Goal: Task Accomplishment & Management: Use online tool/utility

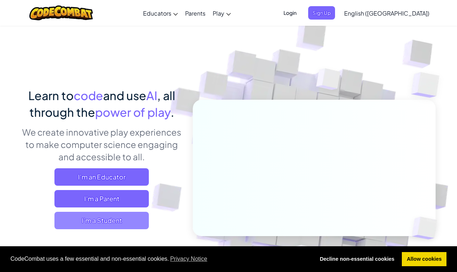
click at [99, 228] on span "I'm a Student" at bounding box center [101, 220] width 94 height 17
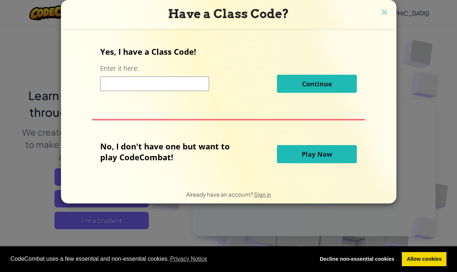
click at [314, 158] on span "Play Now" at bounding box center [317, 154] width 31 height 9
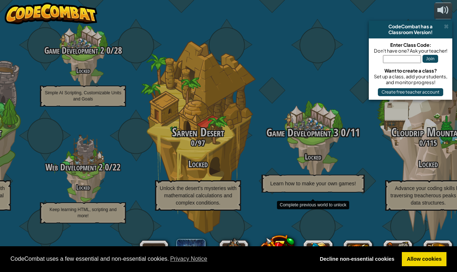
scroll to position [0, 0]
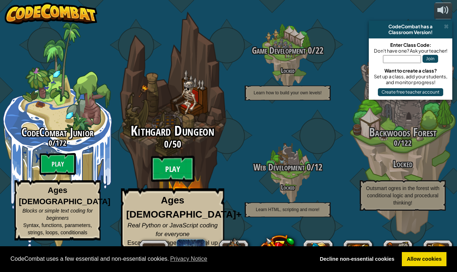
click at [162, 179] on btn "Play" at bounding box center [173, 169] width 44 height 26
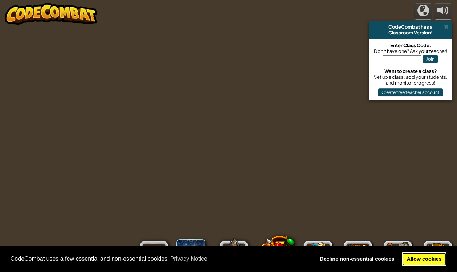
click at [422, 263] on link "Allow cookies" at bounding box center [424, 259] width 45 height 15
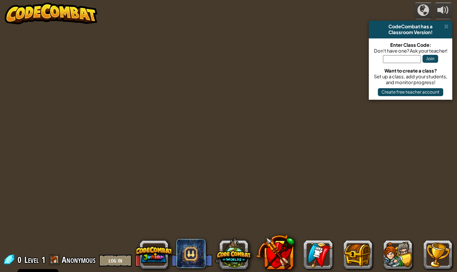
scroll to position [0, 0]
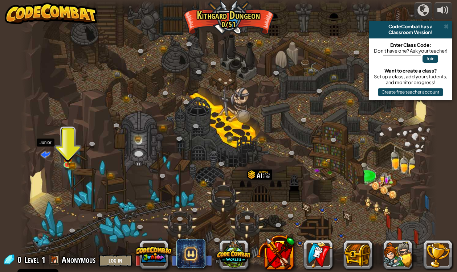
click at [46, 159] on span at bounding box center [45, 154] width 9 height 9
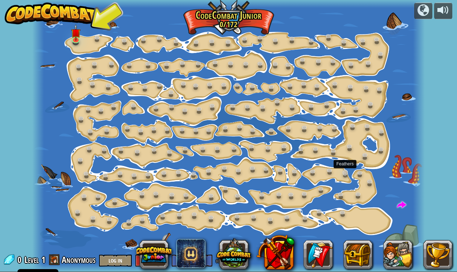
scroll to position [0, 0]
click at [75, 40] on link at bounding box center [76, 39] width 15 height 15
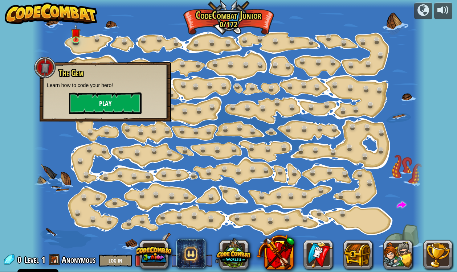
click at [115, 107] on button "Play" at bounding box center [105, 104] width 73 height 22
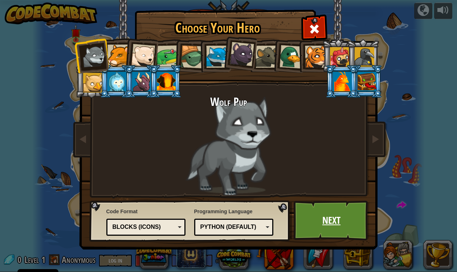
click at [342, 223] on link "Next" at bounding box center [332, 221] width 76 height 40
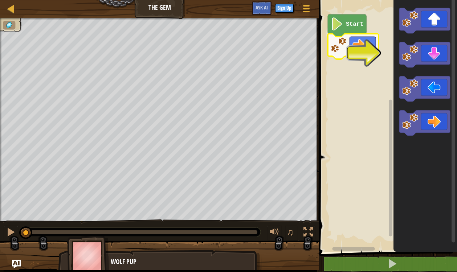
click at [361, 59] on rect "Blockly Workspace" at bounding box center [387, 124] width 140 height 256
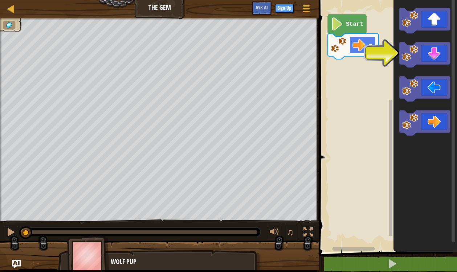
click at [367, 51] on rect "Blockly Workspace" at bounding box center [363, 45] width 26 height 17
click at [431, 123] on icon "Blockly Workspace" at bounding box center [424, 122] width 51 height 25
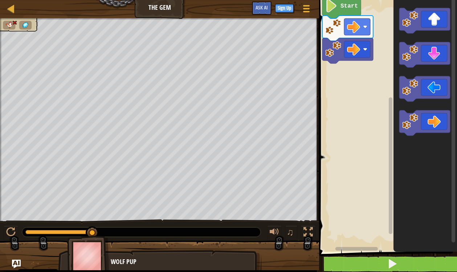
click at [370, 260] on button at bounding box center [392, 264] width 140 height 17
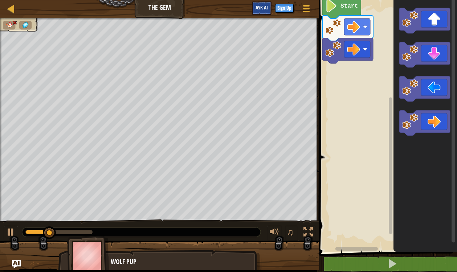
click at [261, 11] on span "Ask AI" at bounding box center [262, 7] width 12 height 7
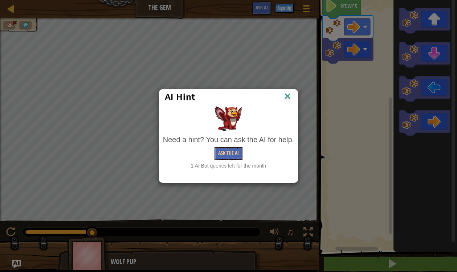
click at [286, 99] on img at bounding box center [287, 97] width 9 height 11
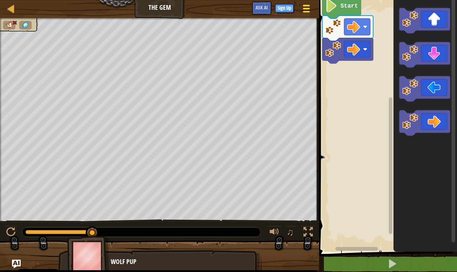
click at [312, 8] on button "Game Menu" at bounding box center [306, 10] width 19 height 18
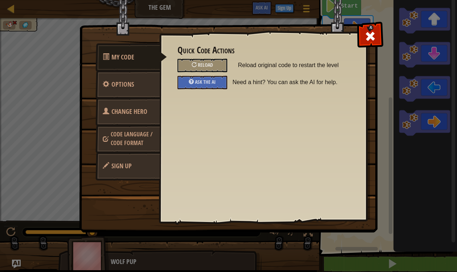
click at [128, 147] on link "Code Language / Code Format" at bounding box center [127, 139] width 65 height 28
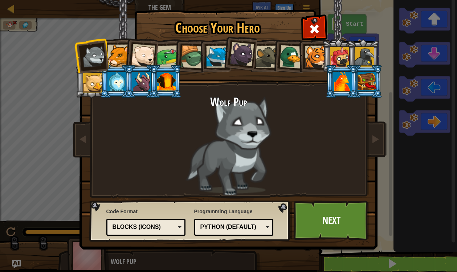
click at [162, 228] on div "Blocks (Icons)" at bounding box center [144, 227] width 63 height 8
click at [327, 217] on link "Next" at bounding box center [332, 221] width 76 height 40
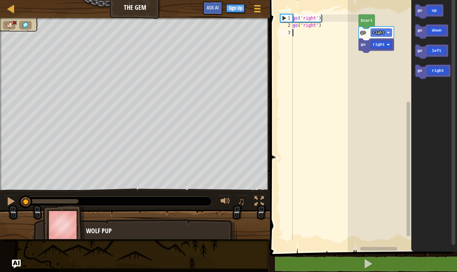
click at [302, 37] on div "go ( 'right' ) go ( 'right' )" at bounding box center [325, 135] width 68 height 240
type textarea "go"
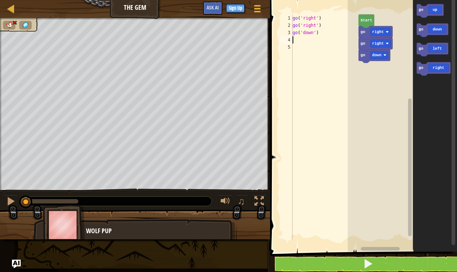
type textarea "go"
click at [370, 264] on span at bounding box center [368, 264] width 10 height 10
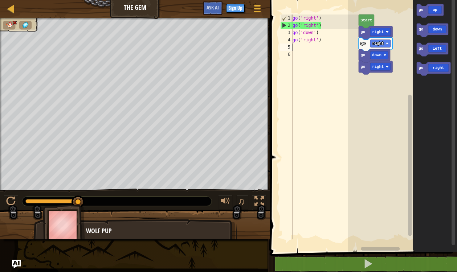
click at [298, 49] on div "go ( 'right' ) go ( 'right' ) go ( 'down' ) go ( 'right' )" at bounding box center [325, 135] width 68 height 240
click at [290, 47] on div "5" at bounding box center [286, 47] width 12 height 7
click at [310, 48] on div "go ( 'right' ) go ( 'right' ) go ( 'down' ) go ( 'right' )" at bounding box center [325, 135] width 68 height 240
click at [297, 55] on div "1 2 3 4 5 go ( 'right' ) go ( 'right' ) go ( 'down' ) go ( 'right' ) go ( 'down…" at bounding box center [362, 139] width 189 height 271
click at [288, 31] on div "3" at bounding box center [286, 32] width 12 height 7
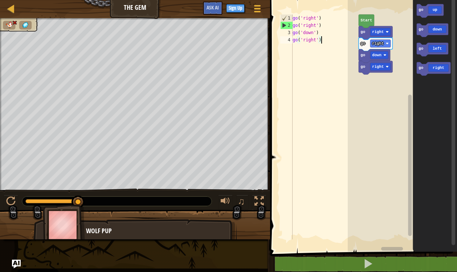
click at [286, 21] on div "1" at bounding box center [287, 18] width 12 height 7
click at [286, 24] on div "2" at bounding box center [287, 25] width 12 height 7
type textarea "go('right')"
click at [59, 228] on img at bounding box center [64, 225] width 42 height 40
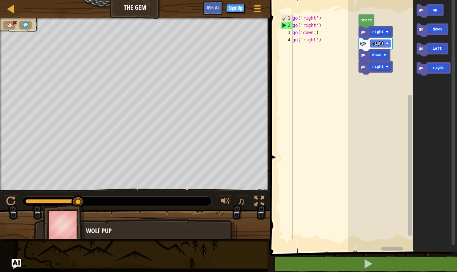
click at [19, 265] on img "Ask AI" at bounding box center [16, 264] width 9 height 9
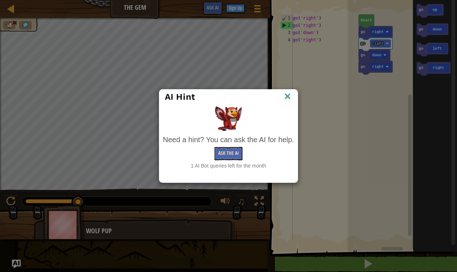
click at [226, 155] on button "Ask the AI" at bounding box center [229, 153] width 28 height 13
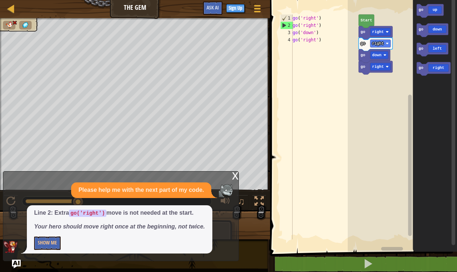
click at [328, 24] on div "go ( 'right' ) go ( 'right' ) go ( 'down' ) go ( 'right' )" at bounding box center [325, 135] width 68 height 240
drag, startPoint x: 328, startPoint y: 24, endPoint x: 282, endPoint y: 23, distance: 45.4
click at [282, 23] on div "go('right') 1 2 3 4 go ( 'right' ) go ( 'right' ) go ( 'down' ) go ( 'right' ) …" at bounding box center [319, 127] width 80 height 225
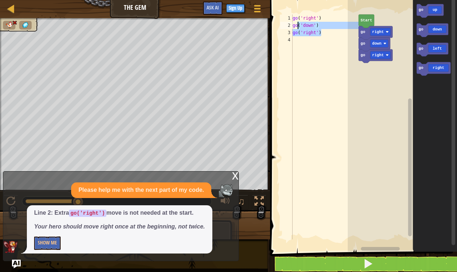
drag, startPoint x: 326, startPoint y: 34, endPoint x: 297, endPoint y: 26, distance: 30.6
click at [297, 26] on div "go ( 'right' ) go ( 'down' ) go ( 'right' )" at bounding box center [325, 135] width 68 height 240
type textarea "g"
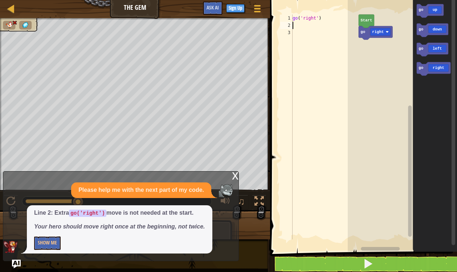
click at [350, 263] on button at bounding box center [367, 264] width 189 height 17
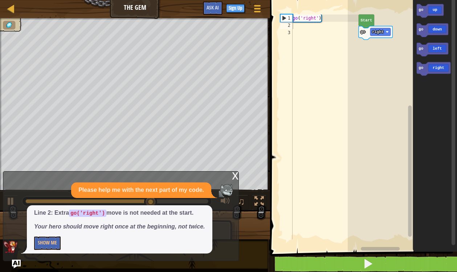
click at [332, 264] on button at bounding box center [367, 264] width 189 height 17
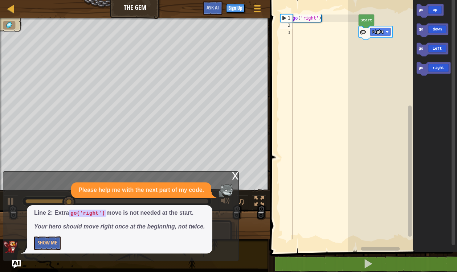
click at [295, 26] on div "go ( 'right' )" at bounding box center [325, 135] width 68 height 240
type textarea "go"
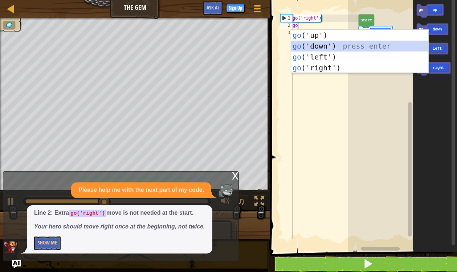
click at [309, 44] on div "go ('up') press enter go ('down') press enter go ('left') press enter go ('righ…" at bounding box center [359, 62] width 137 height 65
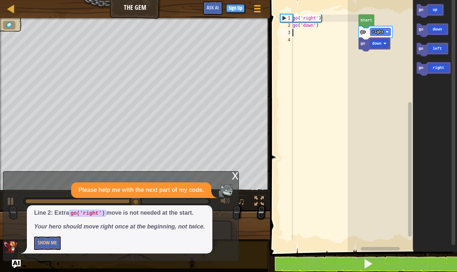
click at [354, 261] on button at bounding box center [367, 264] width 189 height 17
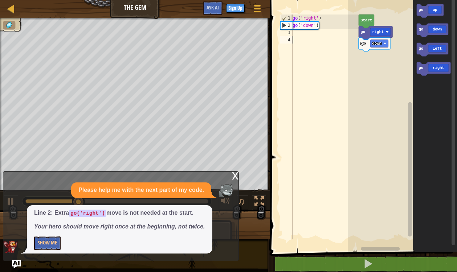
click at [303, 36] on div "go ( 'right' ) go ( 'down' )" at bounding box center [325, 135] width 68 height 240
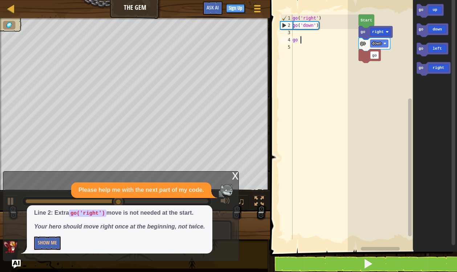
type textarea "go ri"
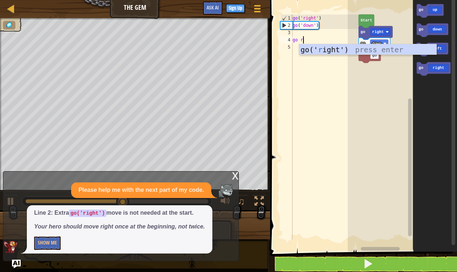
scroll to position [3, 1]
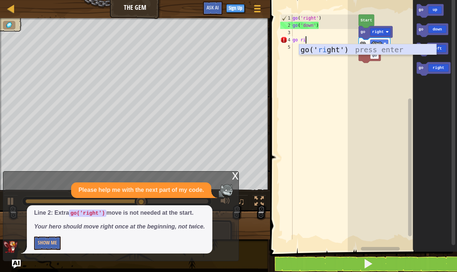
click at [331, 52] on div "go(' ri ght') press enter" at bounding box center [367, 60] width 137 height 33
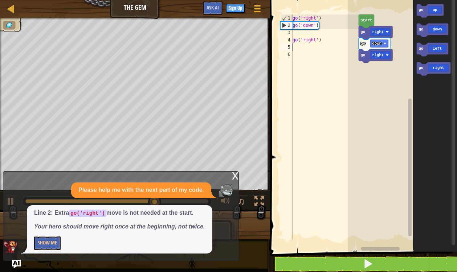
click at [302, 34] on div "go ( 'right' ) go ( 'down' ) go ( 'right' )" at bounding box center [325, 135] width 68 height 240
type textarea "go('down')"
click at [359, 256] on button at bounding box center [367, 264] width 189 height 17
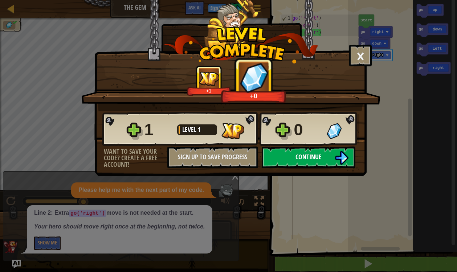
click at [297, 153] on span "Continue" at bounding box center [309, 157] width 26 height 9
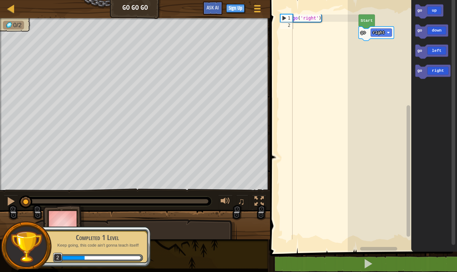
click at [307, 23] on div "go ( 'right' )" at bounding box center [325, 135] width 68 height 240
type textarea "go"
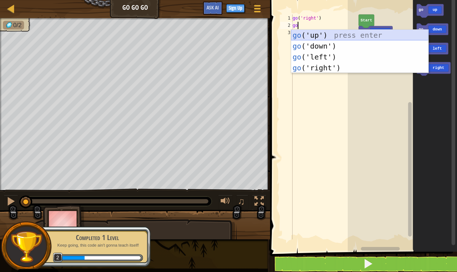
click at [318, 33] on div "go ('up') press enter go ('down') press enter go ('left') press enter go ('righ…" at bounding box center [359, 62] width 137 height 65
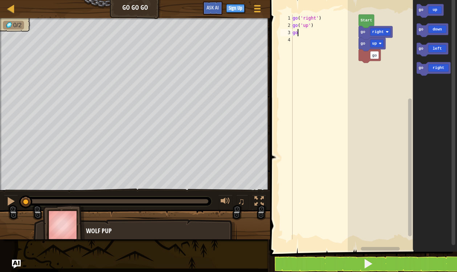
type textarea "g"
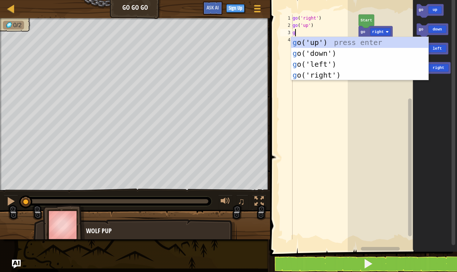
type textarea "go"
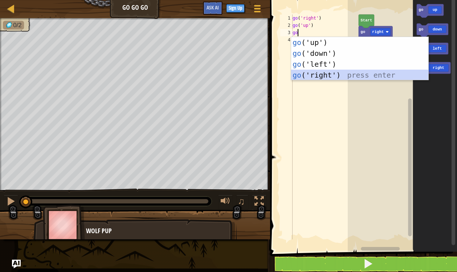
click at [325, 80] on div "go ('up') press enter go ('down') press enter go ('left') press enter go ('righ…" at bounding box center [359, 69] width 137 height 65
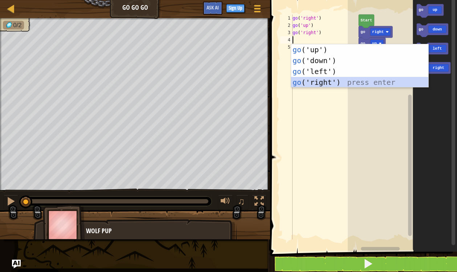
type textarea "go"
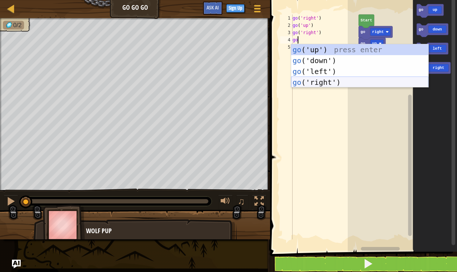
click at [323, 82] on div "go ('up') press enter go ('down') press enter go ('left') press enter go ('righ…" at bounding box center [359, 76] width 137 height 65
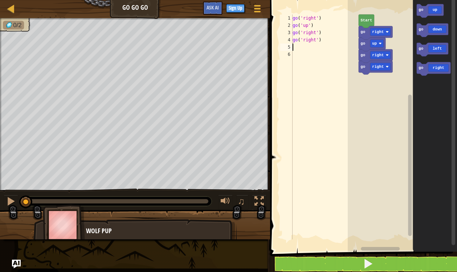
click at [345, 264] on button at bounding box center [367, 264] width 189 height 17
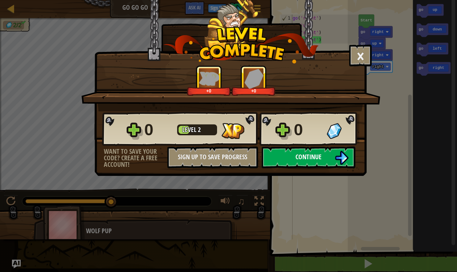
click at [315, 160] on span "Continue" at bounding box center [309, 157] width 26 height 9
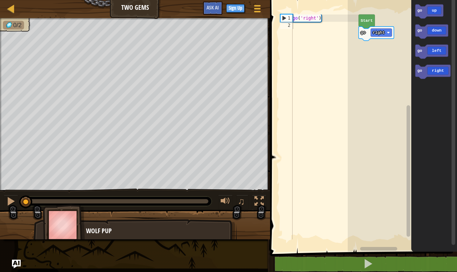
click at [301, 23] on div "go ( 'right' )" at bounding box center [325, 135] width 68 height 240
type textarea "go"
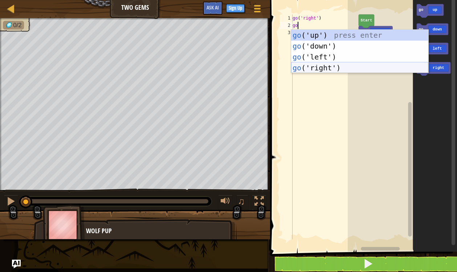
click at [315, 66] on div "go ('up') press enter go ('down') press enter go ('left') press enter go ('righ…" at bounding box center [359, 62] width 137 height 65
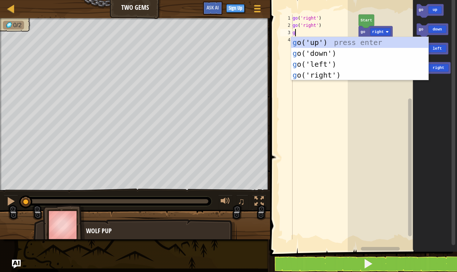
type textarea "go"
click at [326, 74] on div "go ('up') press enter go ('down') press enter go ('left') press enter go ('righ…" at bounding box center [359, 69] width 137 height 65
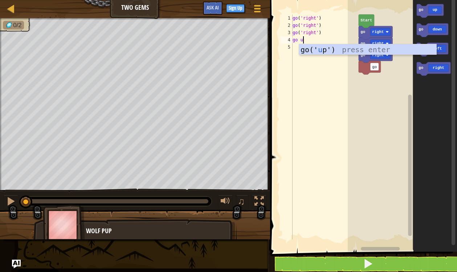
type textarea "go up"
click at [319, 50] on div "go(' up ') press enter" at bounding box center [367, 60] width 137 height 33
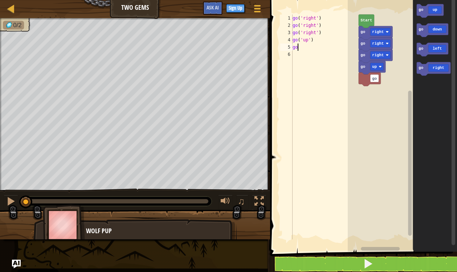
type textarea "godo"
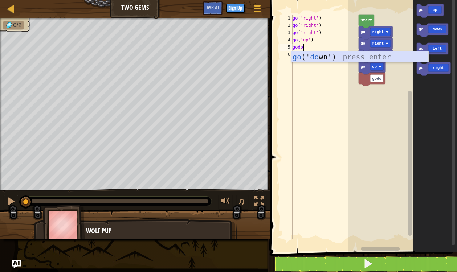
click at [325, 54] on div "go (' do wn') press enter" at bounding box center [359, 68] width 137 height 33
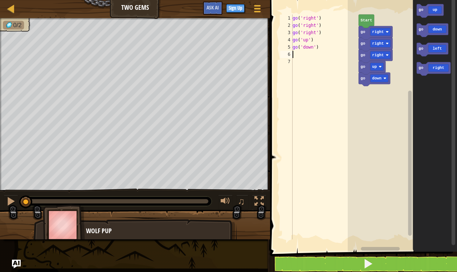
type textarea "go"
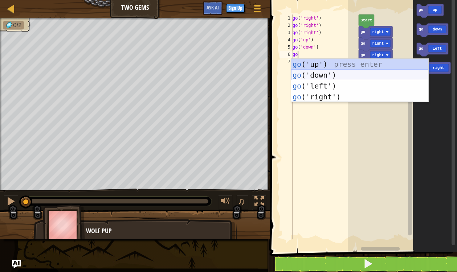
click at [334, 75] on div "go ('up') press enter go ('down') press enter go ('left') press enter go ('righ…" at bounding box center [359, 91] width 137 height 65
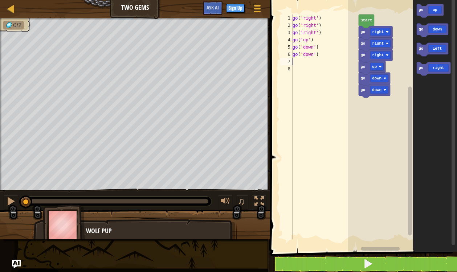
click at [319, 264] on button at bounding box center [367, 264] width 189 height 17
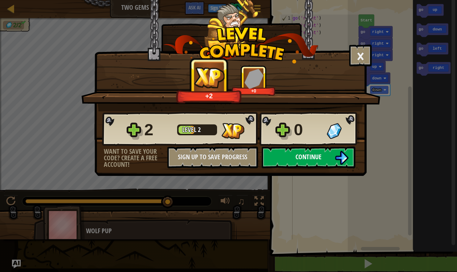
click at [299, 160] on span "Continue" at bounding box center [309, 157] width 26 height 9
